Goal: Task Accomplishment & Management: Use online tool/utility

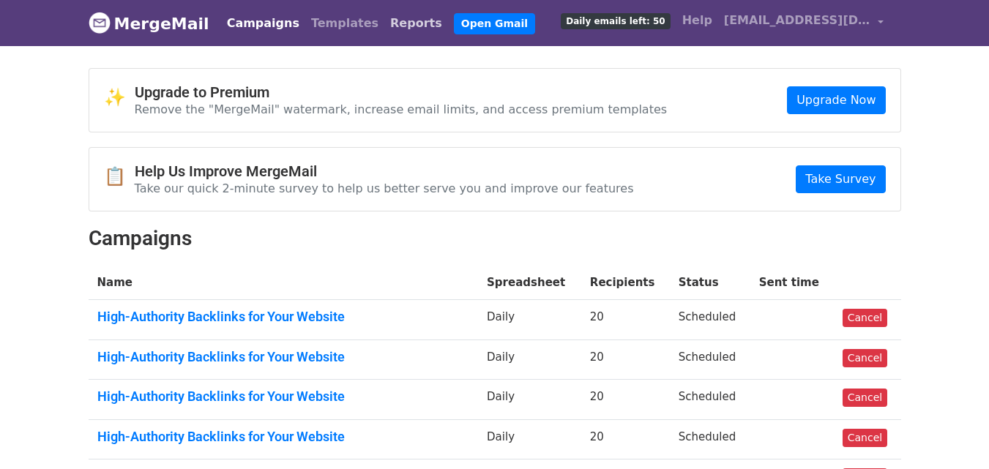
click at [384, 20] on link "Reports" at bounding box center [416, 23] width 64 height 29
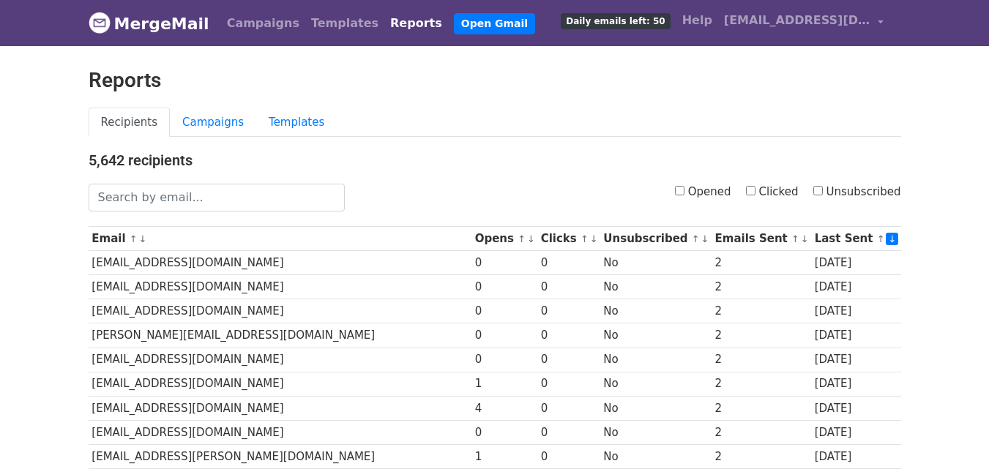
click at [694, 189] on label "Opened" at bounding box center [703, 192] width 56 height 17
click at [684, 189] on input "Opened" at bounding box center [680, 191] width 10 height 10
checkbox input "true"
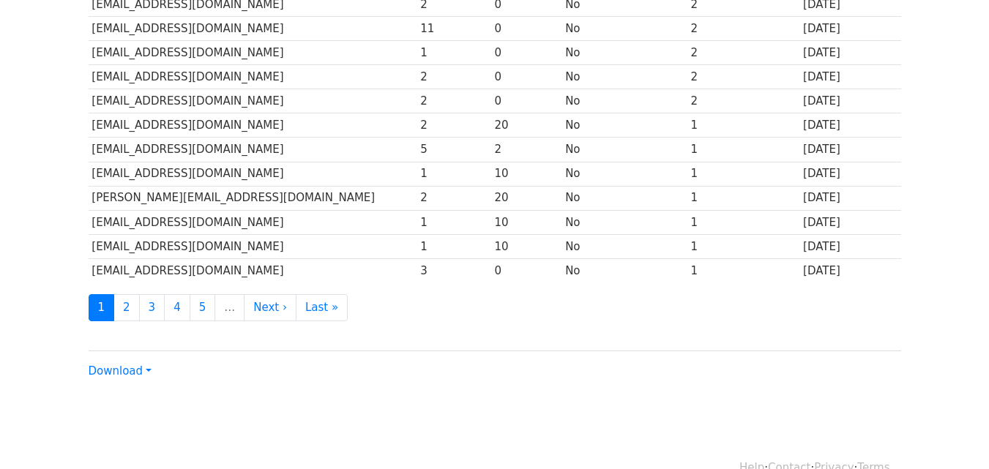
scroll to position [723, 0]
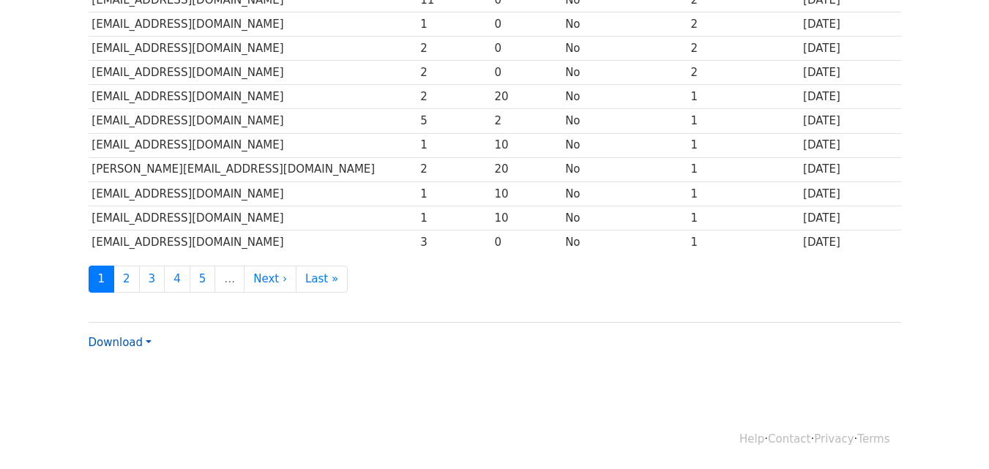
click at [121, 342] on link "Download" at bounding box center [120, 342] width 63 height 13
click at [130, 361] on link "CSV" at bounding box center [147, 370] width 116 height 23
